Goal: Task Accomplishment & Management: Use online tool/utility

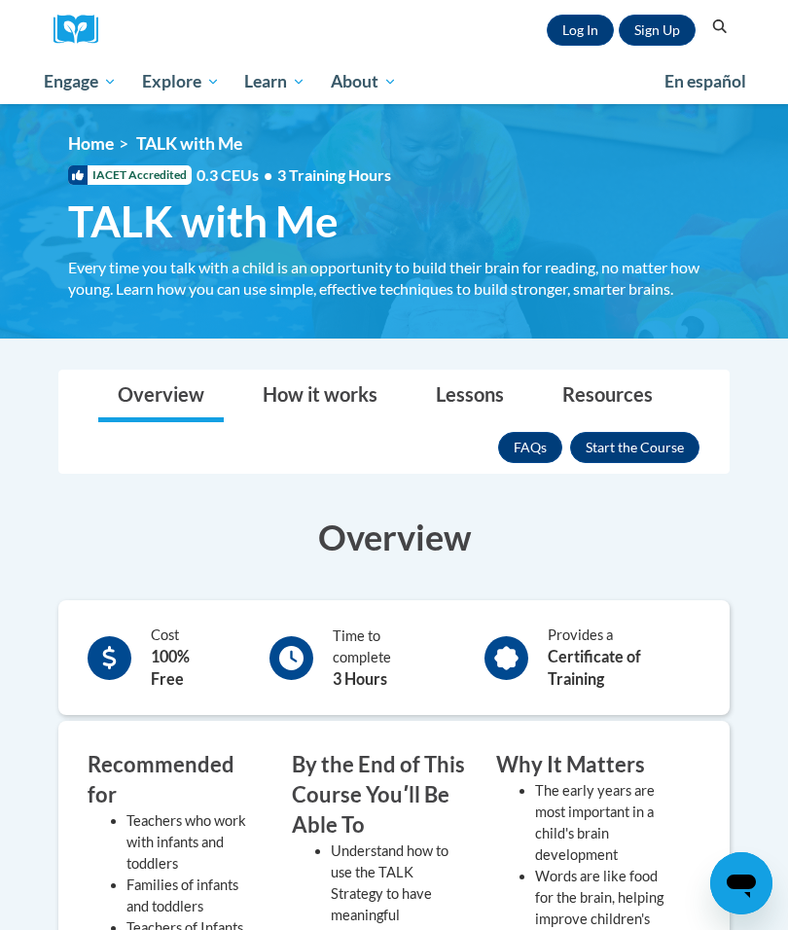
click at [568, 24] on link "Log In" at bounding box center [580, 30] width 67 height 31
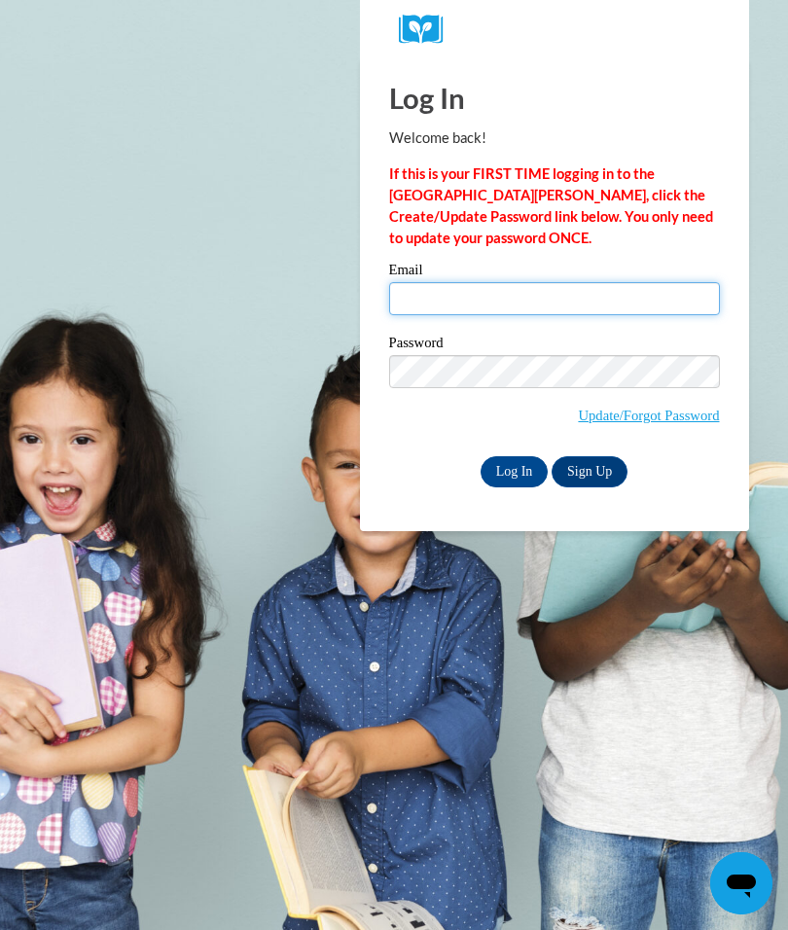
click at [636, 302] on input "Email" at bounding box center [554, 298] width 331 height 33
type input "[EMAIL_ADDRESS][DOMAIN_NAME]"
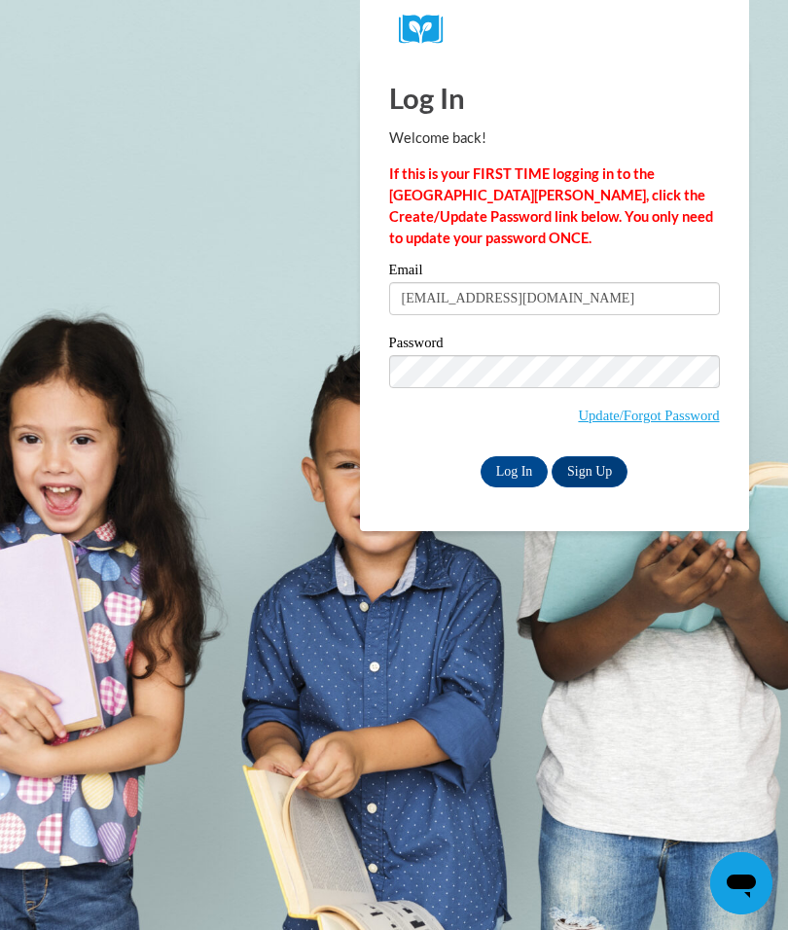
click at [507, 461] on input "Log In" at bounding box center [514, 471] width 68 height 31
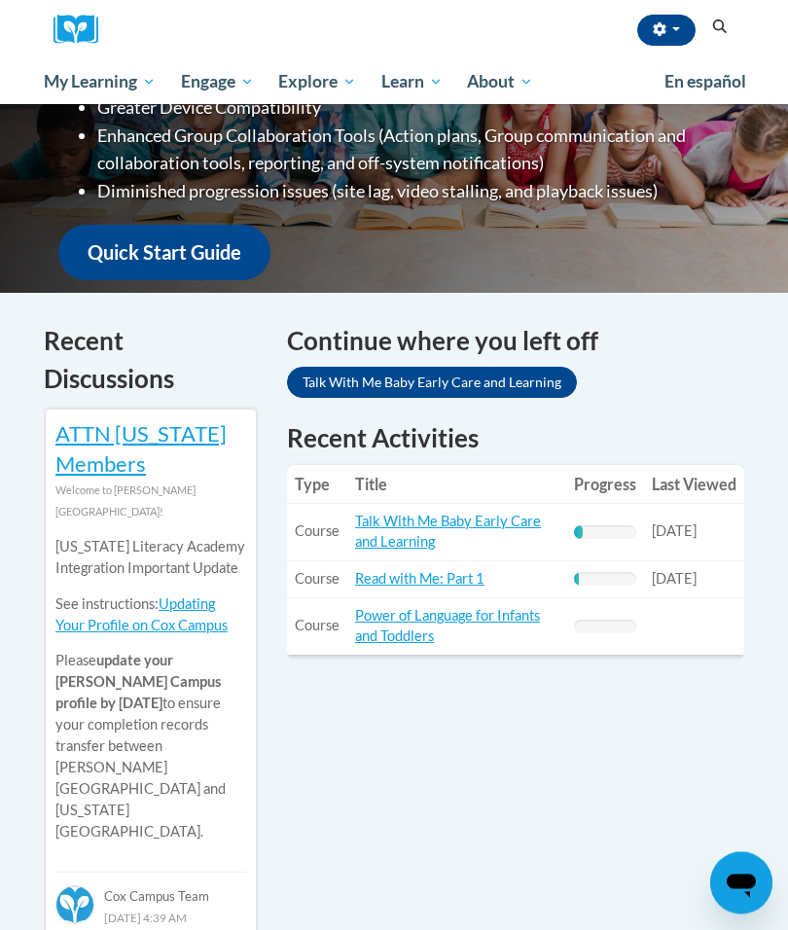
scroll to position [437, 0]
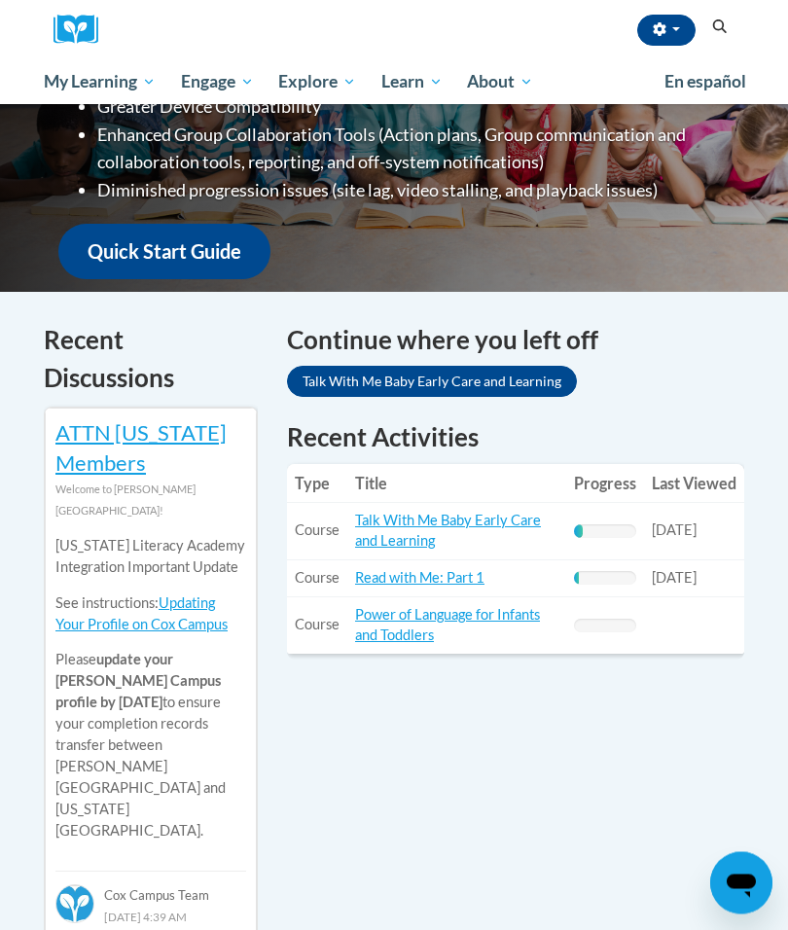
click at [428, 532] on link "Talk With Me Baby Early Care and Learning" at bounding box center [448, 531] width 186 height 37
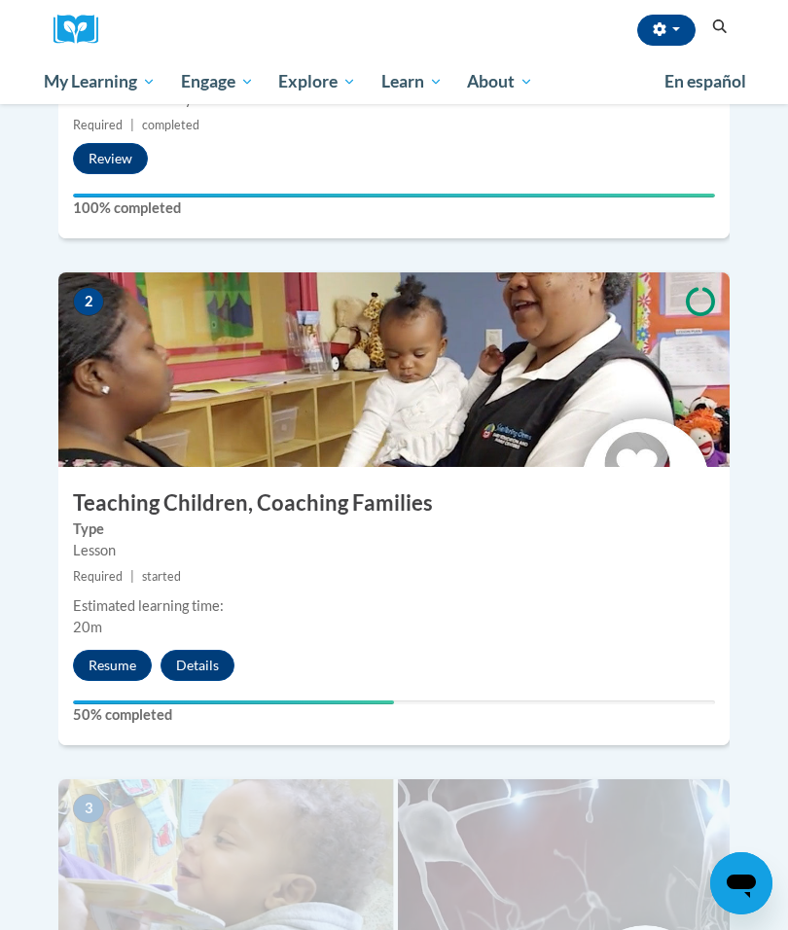
scroll to position [872, 0]
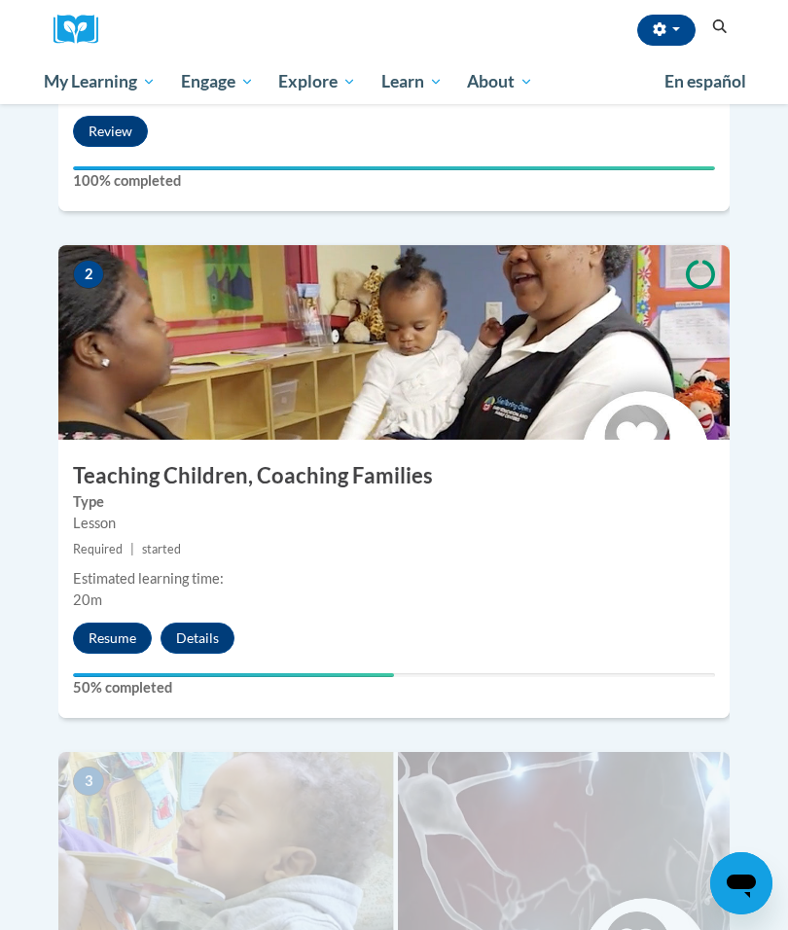
click at [123, 623] on button "Resume" at bounding box center [112, 638] width 79 height 31
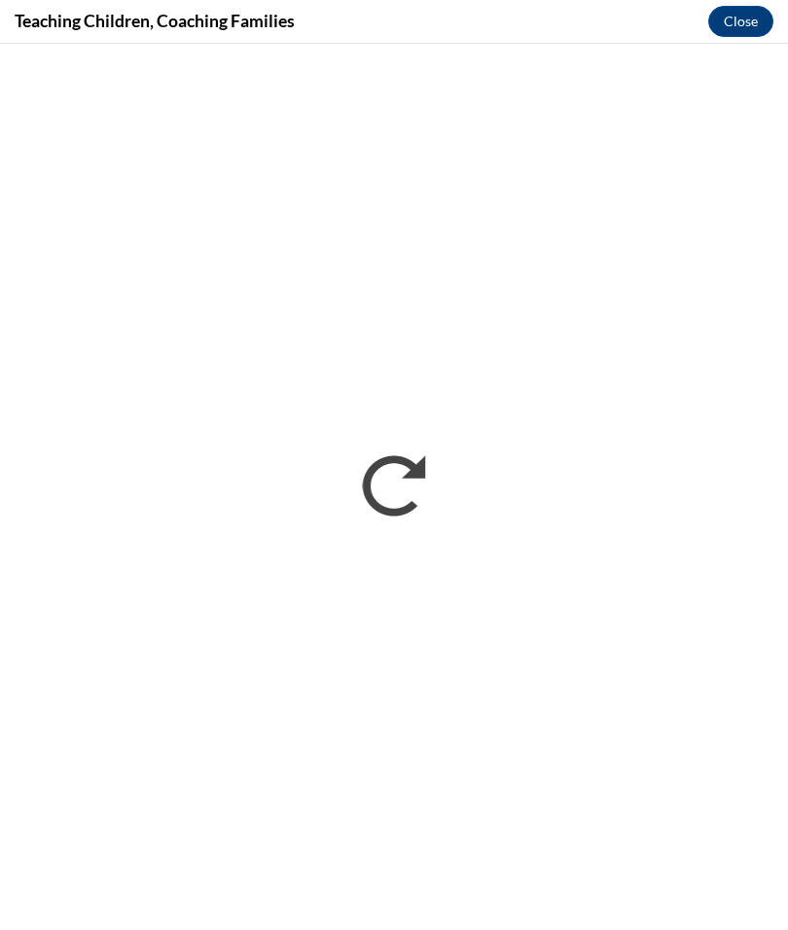
scroll to position [0, 0]
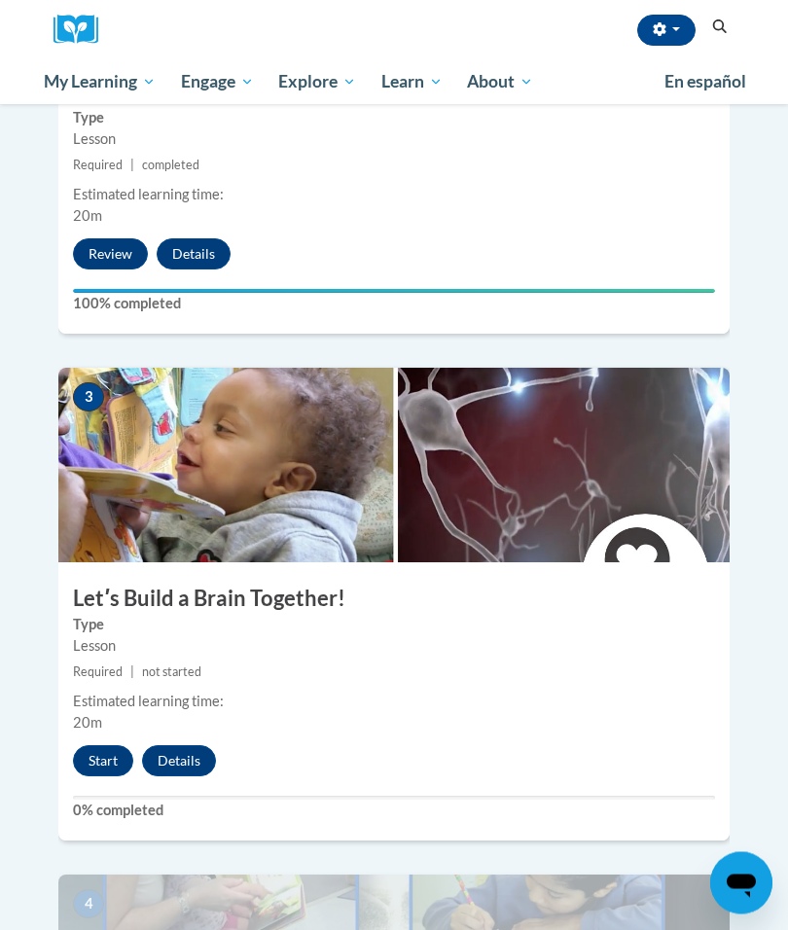
scroll to position [1257, 0]
click at [114, 745] on button "Start" at bounding box center [103, 760] width 60 height 31
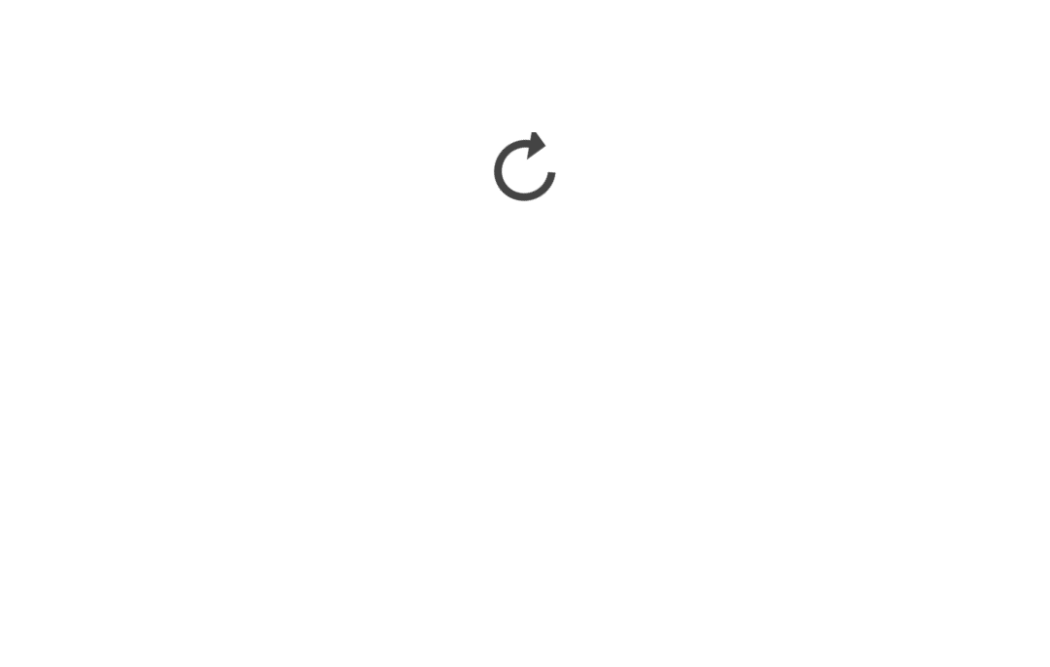
scroll to position [1441, 0]
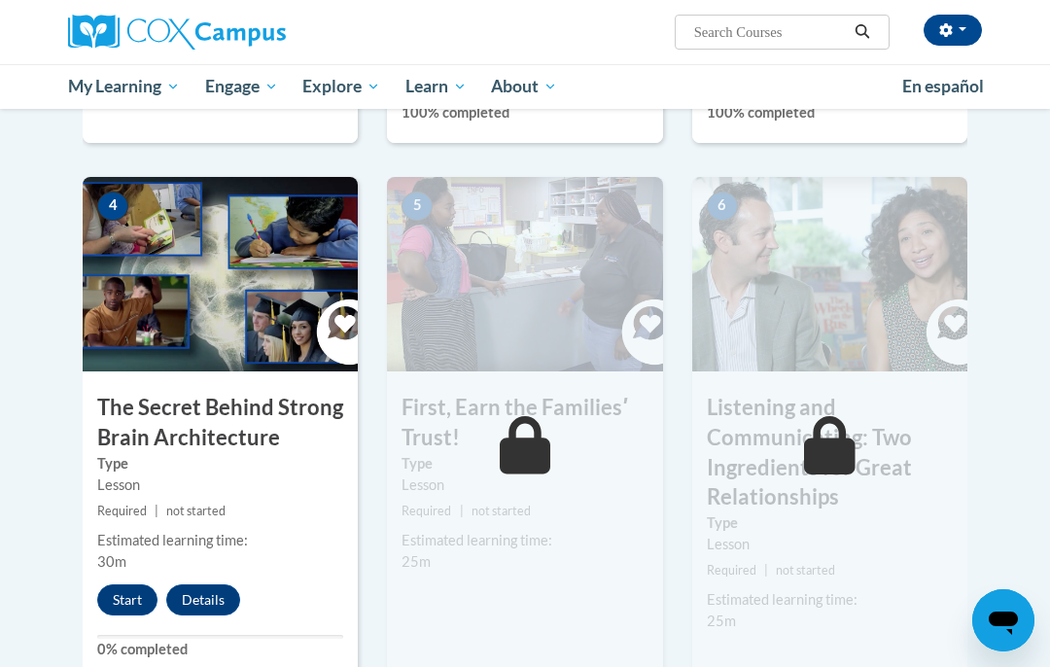
scroll to position [943, 0]
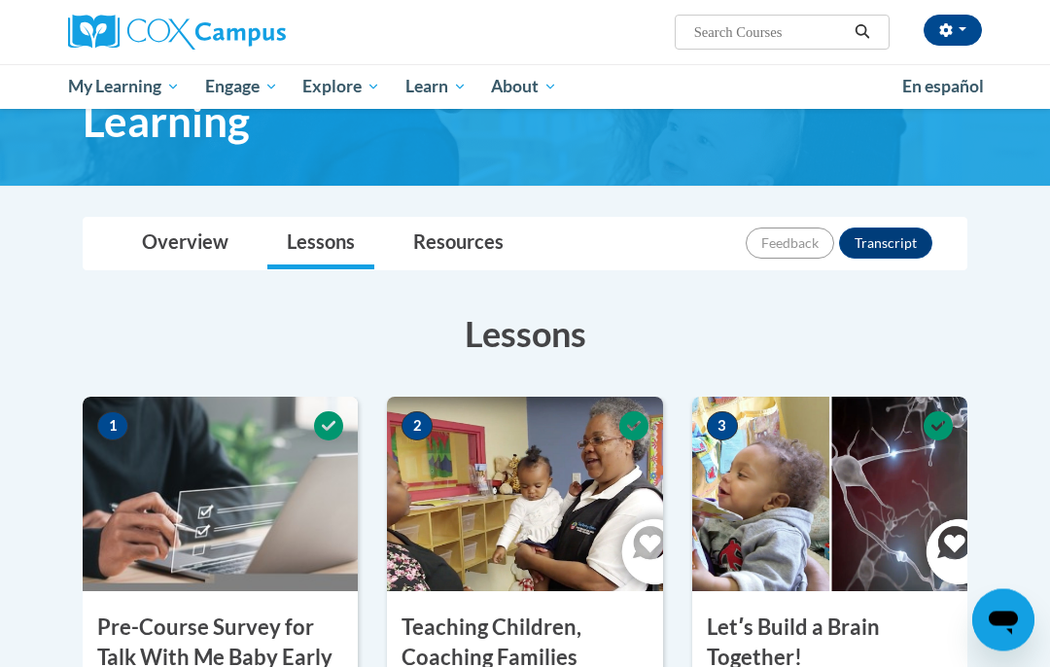
click at [964, 27] on span "button" at bounding box center [963, 29] width 8 height 4
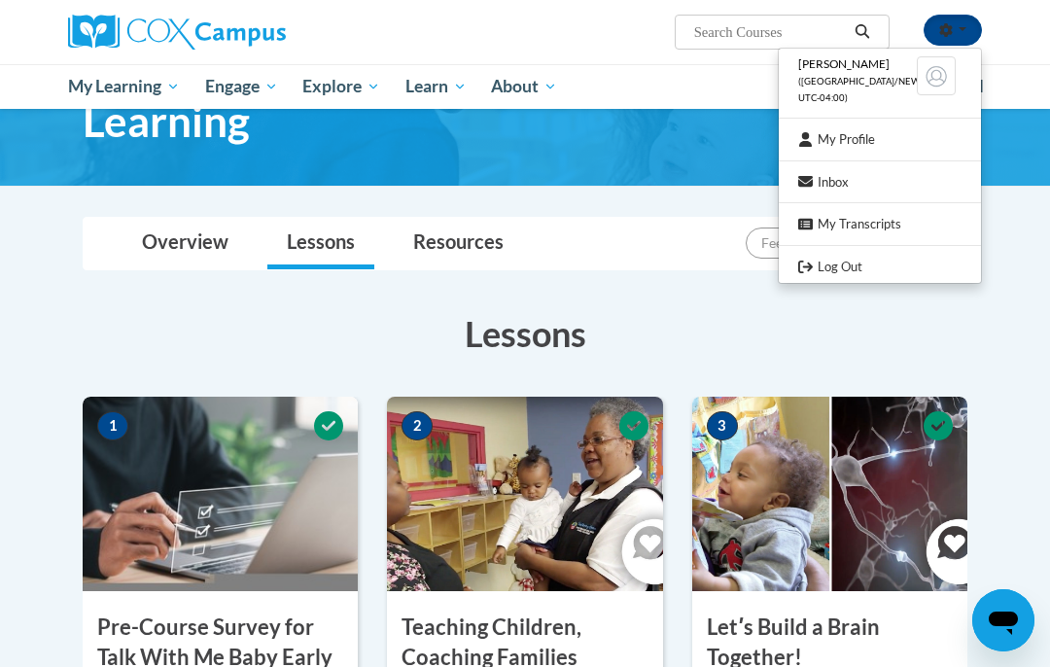
click at [871, 264] on link "Log Out" at bounding box center [880, 267] width 202 height 24
